Goal: Download file/media

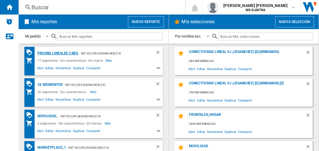
click at [58, 53] on div "Pricing lineales 3 neg" at bounding box center [57, 53] width 42 height 7
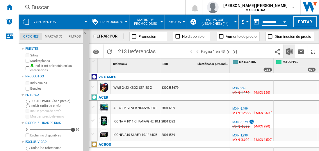
click at [290, 51] on img "Descargar en Excel" at bounding box center [289, 51] width 7 height 7
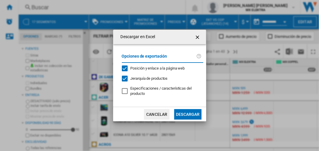
click at [188, 114] on button "Descargar" at bounding box center [187, 114] width 27 height 10
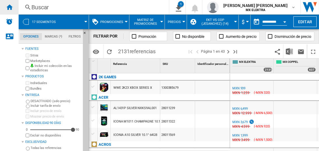
click at [9, 7] on ng-md-icon "Inicio" at bounding box center [9, 6] width 7 height 7
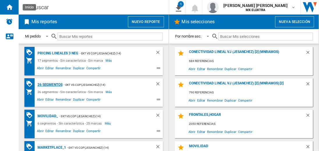
click at [50, 84] on div "26 segmentos" at bounding box center [49, 84] width 27 height 7
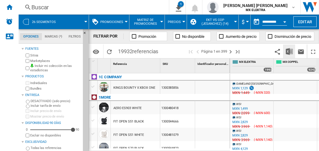
click at [290, 51] on img "Descargar en Excel" at bounding box center [289, 51] width 7 height 7
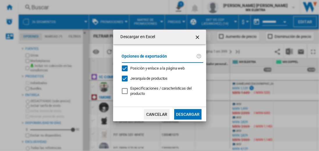
click at [188, 114] on button "Descargar" at bounding box center [187, 114] width 27 height 10
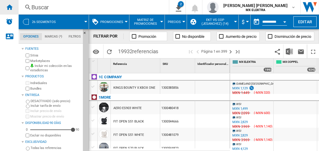
click at [9, 7] on ng-md-icon "Inicio" at bounding box center [9, 6] width 7 height 7
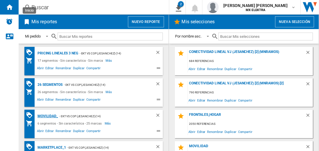
click at [47, 116] on div "MOVILIDAD_" at bounding box center [47, 116] width 22 height 7
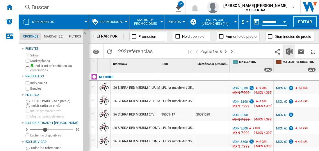
click at [290, 51] on img "Descargar en Excel" at bounding box center [289, 51] width 7 height 7
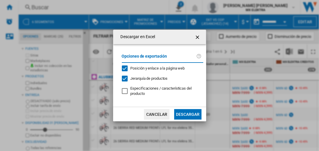
click at [188, 114] on button "Descargar" at bounding box center [187, 114] width 27 height 10
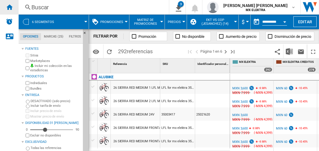
click at [9, 7] on ng-md-icon "Inicio" at bounding box center [9, 6] width 7 height 7
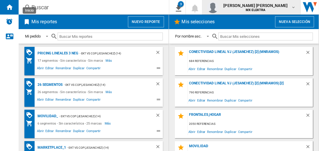
click at [262, 7] on span "[PERSON_NAME] [PERSON_NAME]" at bounding box center [256, 6] width 64 height 6
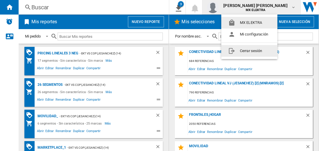
click at [250, 51] on button "Cerrar sesión" at bounding box center [250, 51] width 56 height 12
